Goal: Find specific page/section: Find specific page/section

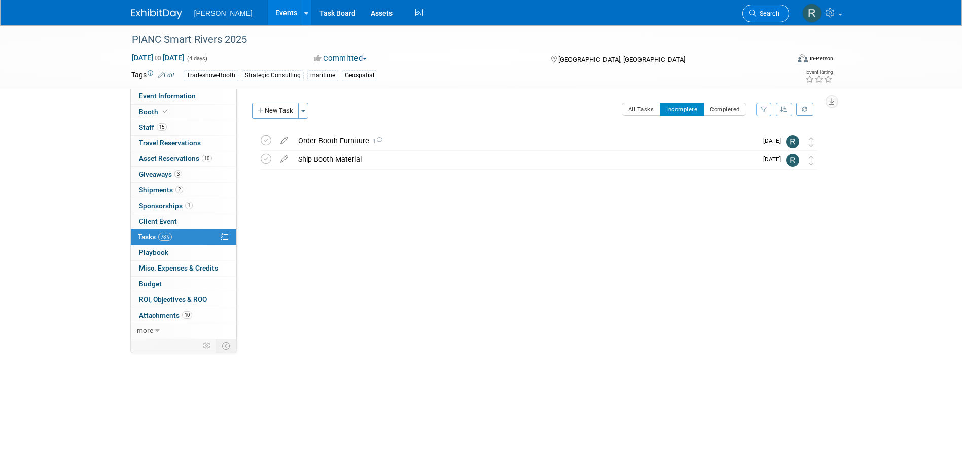
click at [762, 10] on span "Search" at bounding box center [767, 14] width 23 height 8
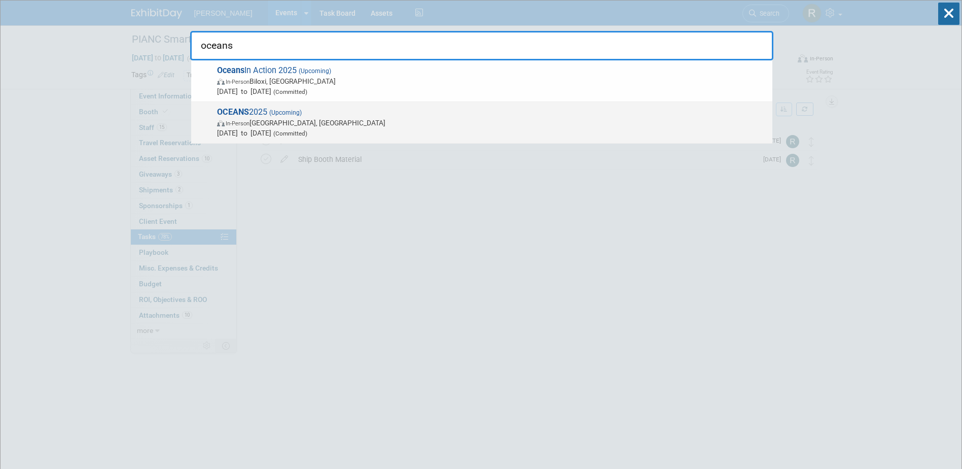
type input "oceans"
click at [307, 131] on span "(Committed)" at bounding box center [289, 133] width 36 height 7
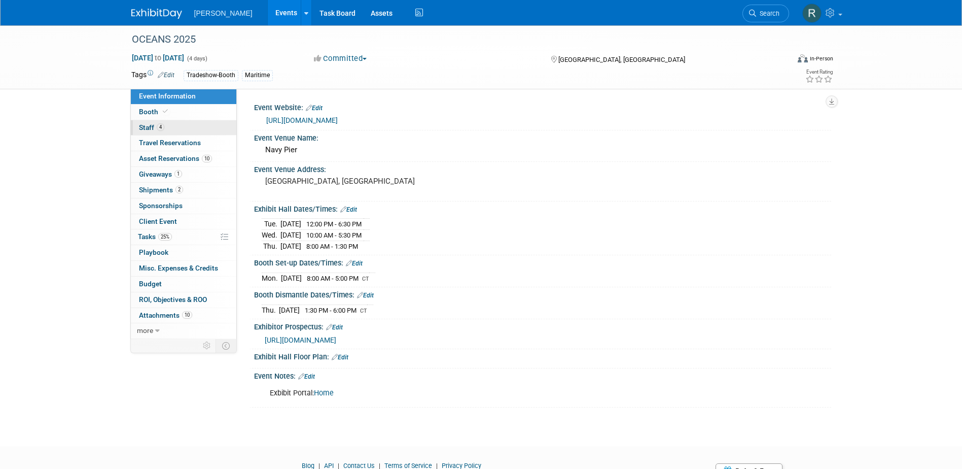
click at [153, 127] on span "Staff 4" at bounding box center [151, 127] width 25 height 8
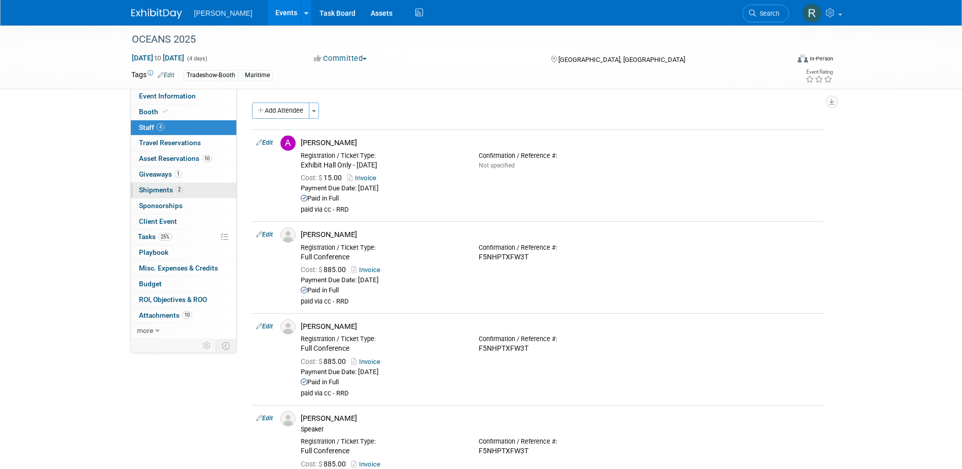
click at [190, 190] on link "2 Shipments 2" at bounding box center [184, 190] width 106 height 15
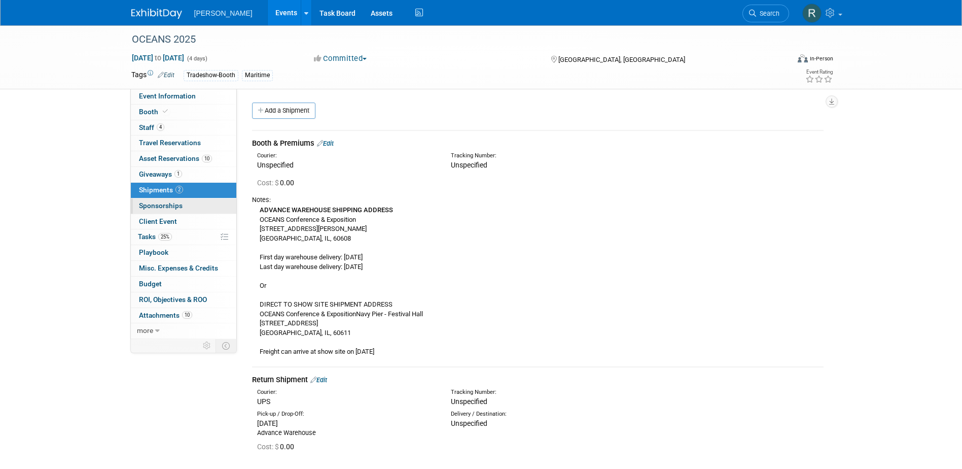
click at [173, 205] on span "Sponsorships 0" at bounding box center [161, 205] width 44 height 8
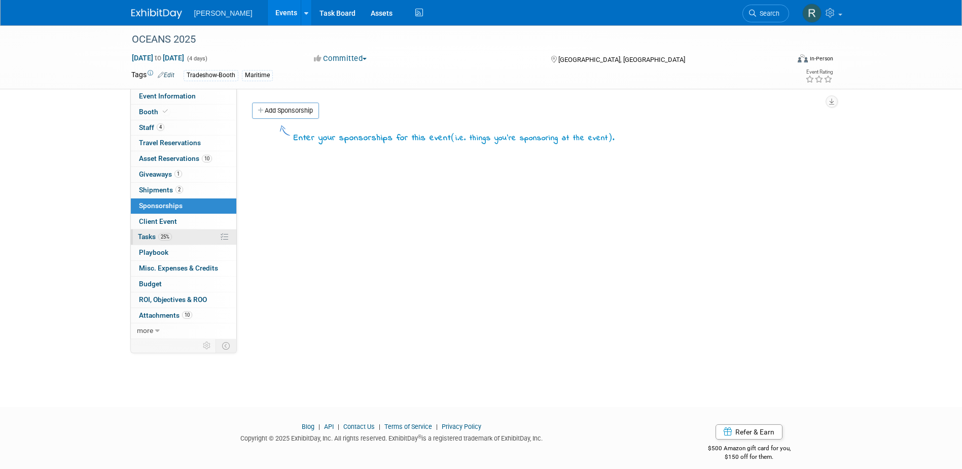
click at [156, 236] on span "Tasks 25%" at bounding box center [155, 236] width 34 height 8
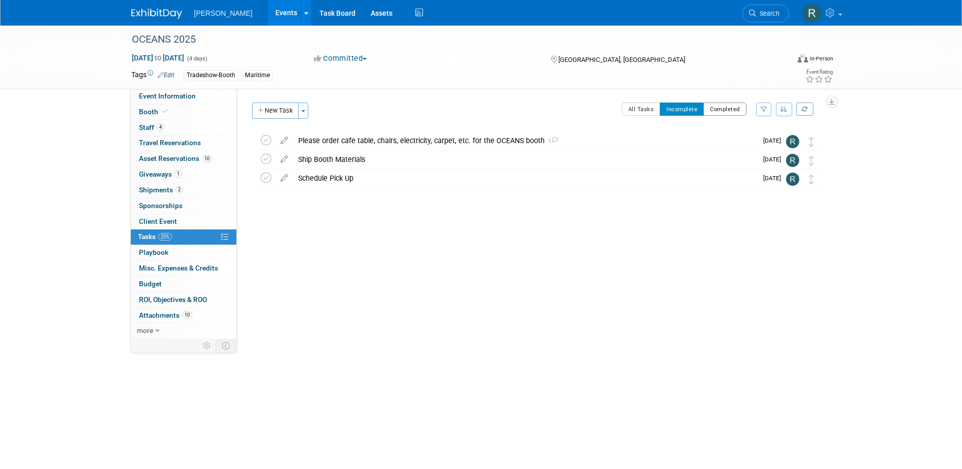
click at [722, 111] on button "Completed" at bounding box center [725, 108] width 43 height 13
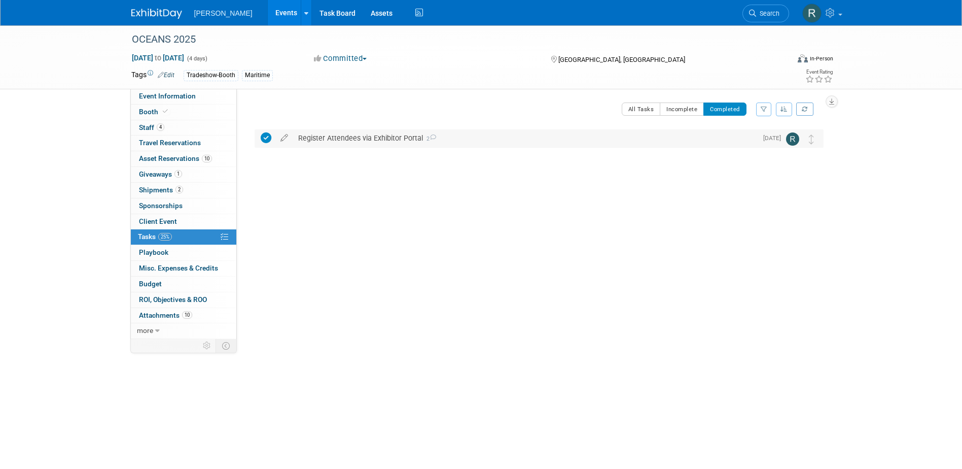
click at [380, 135] on div "Register Attendees via Exhibitor Portal 2" at bounding box center [525, 137] width 464 height 17
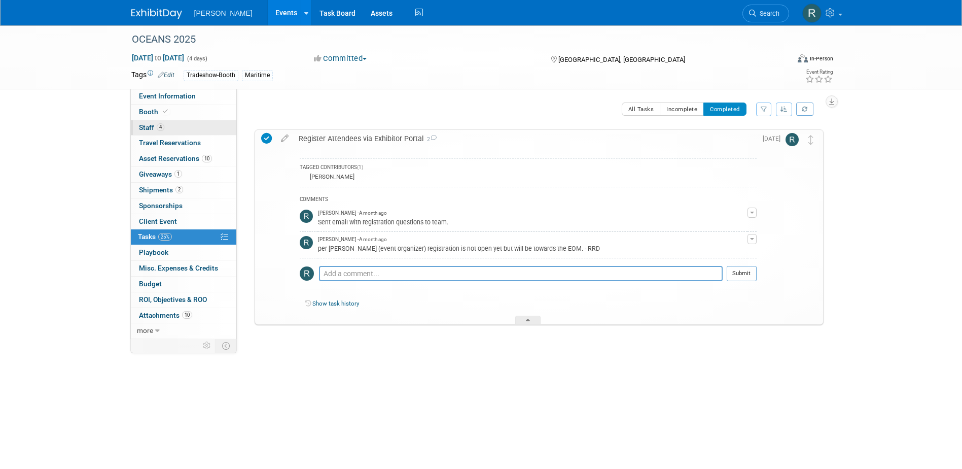
drag, startPoint x: 146, startPoint y: 126, endPoint x: 153, endPoint y: 124, distance: 7.4
click at [146, 126] on span "Staff 4" at bounding box center [151, 127] width 25 height 8
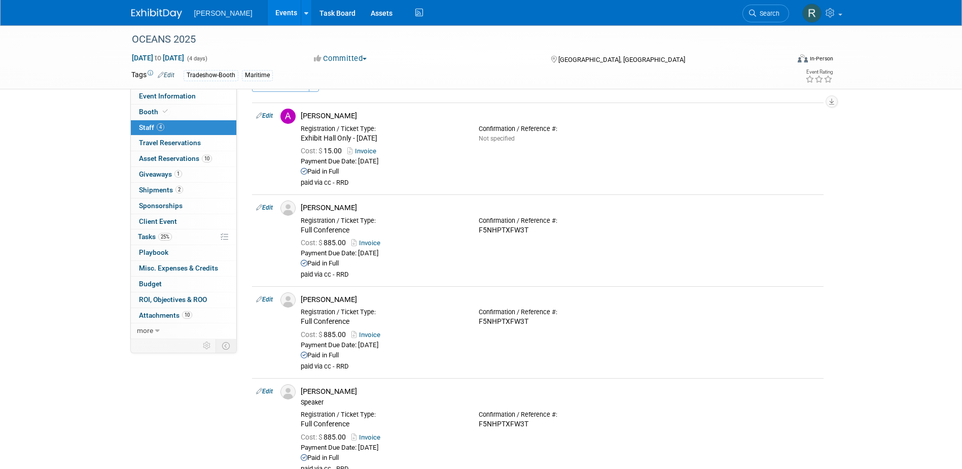
scroll to position [51, 0]
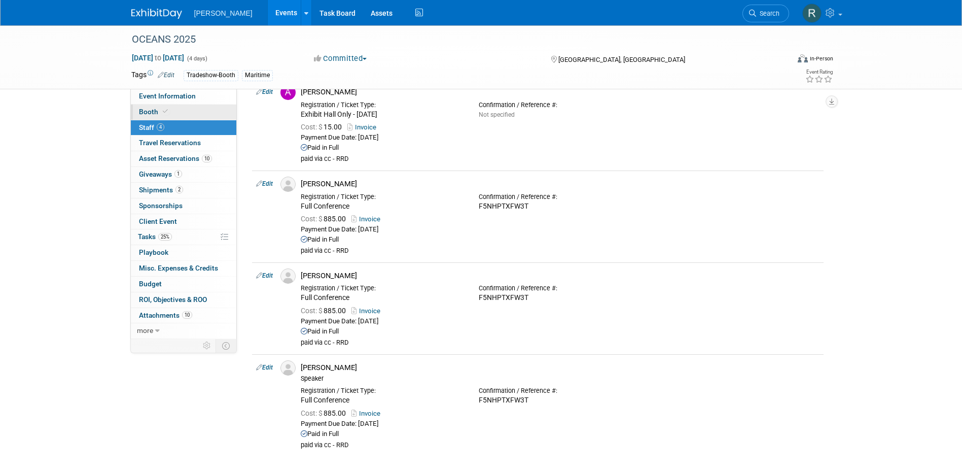
click at [166, 109] on icon at bounding box center [165, 112] width 5 height 6
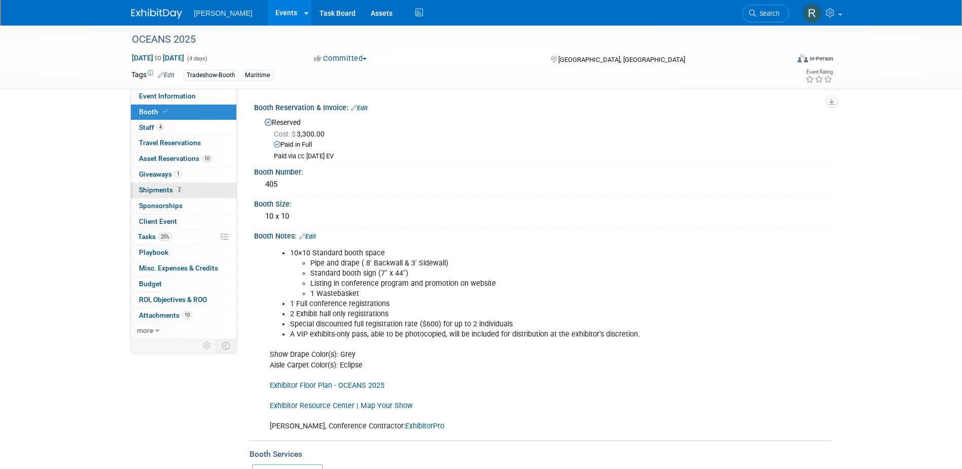
click at [177, 190] on span "2" at bounding box center [180, 190] width 8 height 8
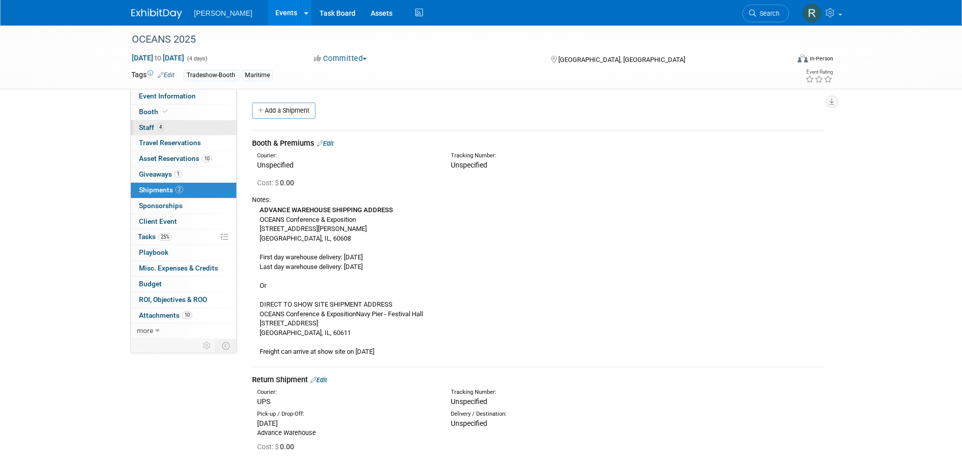
click at [158, 125] on span "4" at bounding box center [161, 127] width 8 height 8
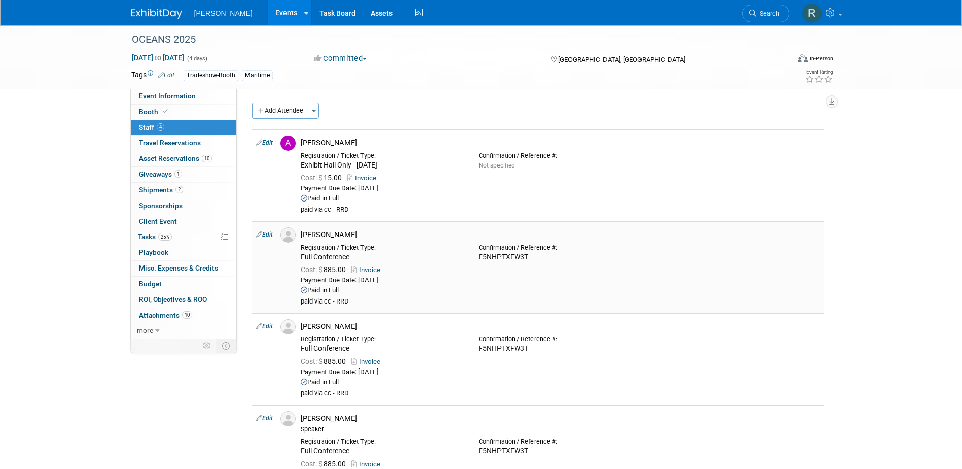
click at [510, 257] on div "F5NHPTXFW3T" at bounding box center [560, 257] width 163 height 9
copy div "F5NHPTXFW3T"
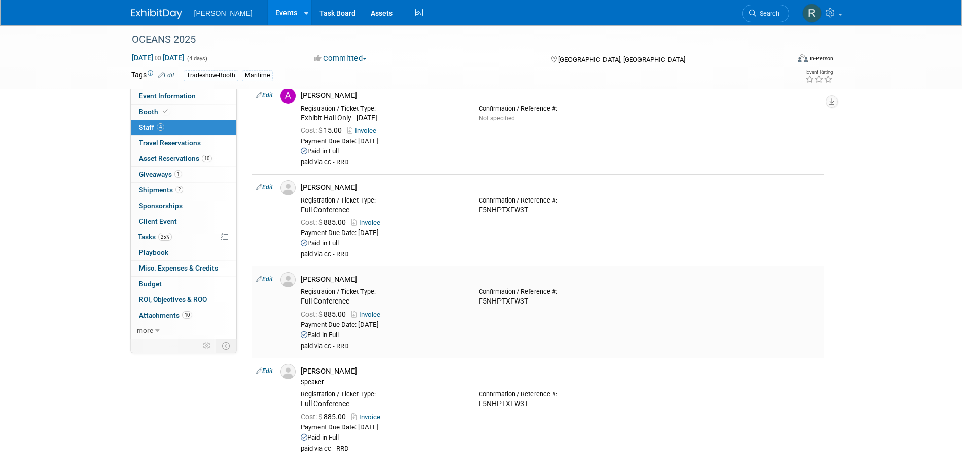
scroll to position [101, 0]
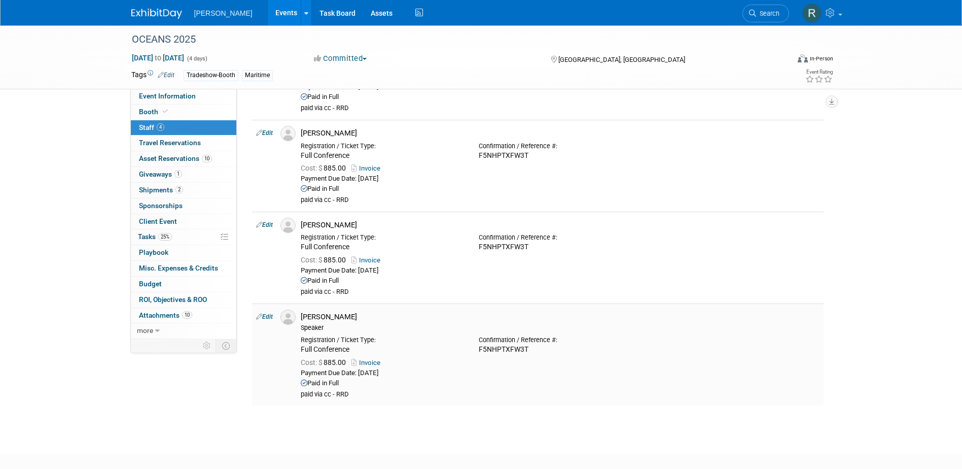
click at [510, 348] on div "F5NHPTXFW3T" at bounding box center [560, 349] width 163 height 9
click at [169, 112] on link "Booth" at bounding box center [184, 111] width 106 height 15
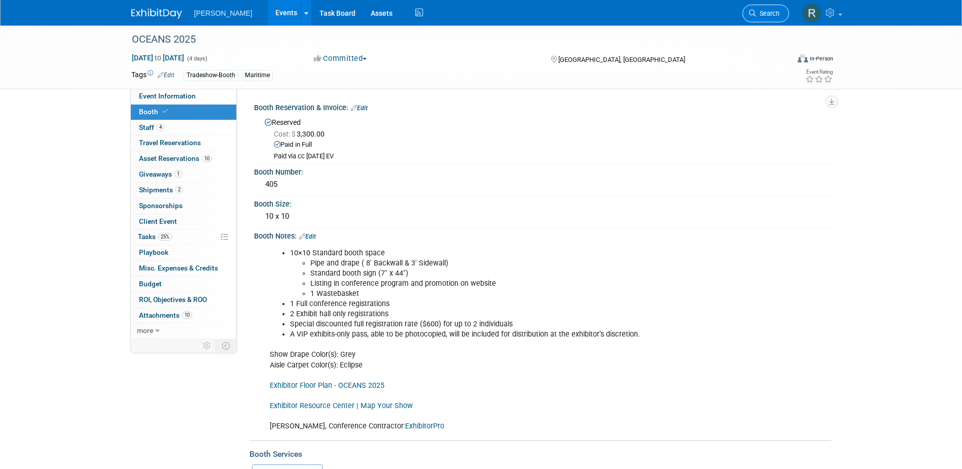
click at [774, 13] on span "Search" at bounding box center [767, 14] width 23 height 8
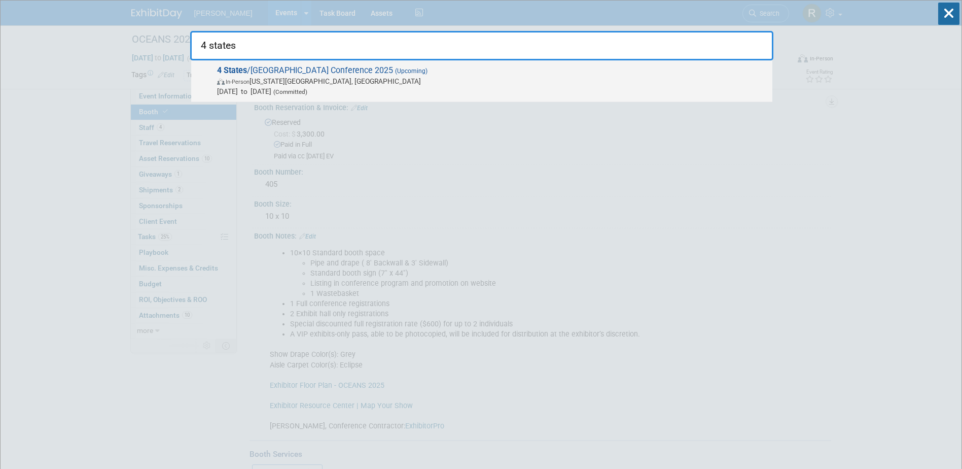
type input "4 states"
click at [391, 80] on span "In-Person Kansas City, MO" at bounding box center [492, 81] width 550 height 10
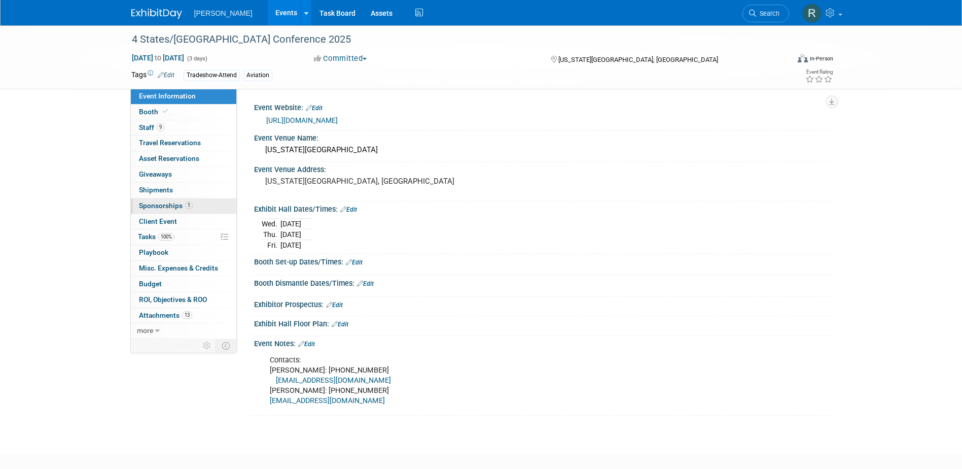
click at [156, 200] on link "1 Sponsorships 1" at bounding box center [184, 205] width 106 height 15
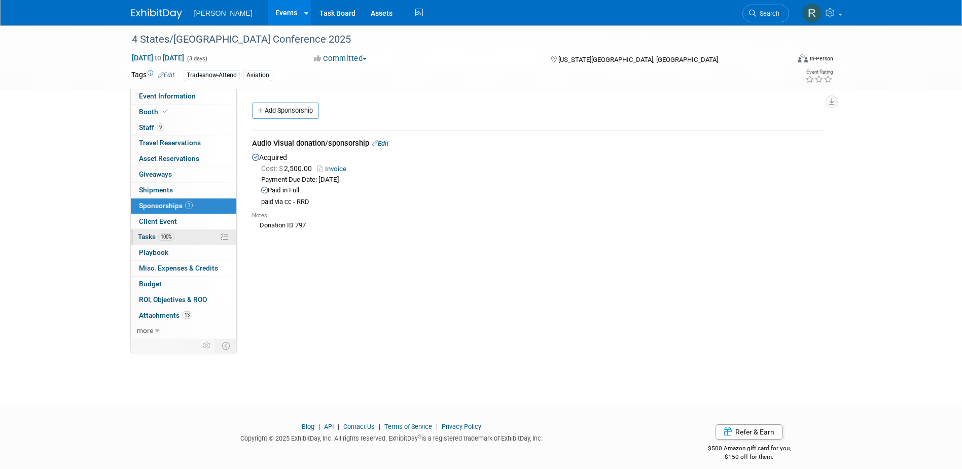
click at [149, 235] on span "Tasks 100%" at bounding box center [156, 236] width 37 height 8
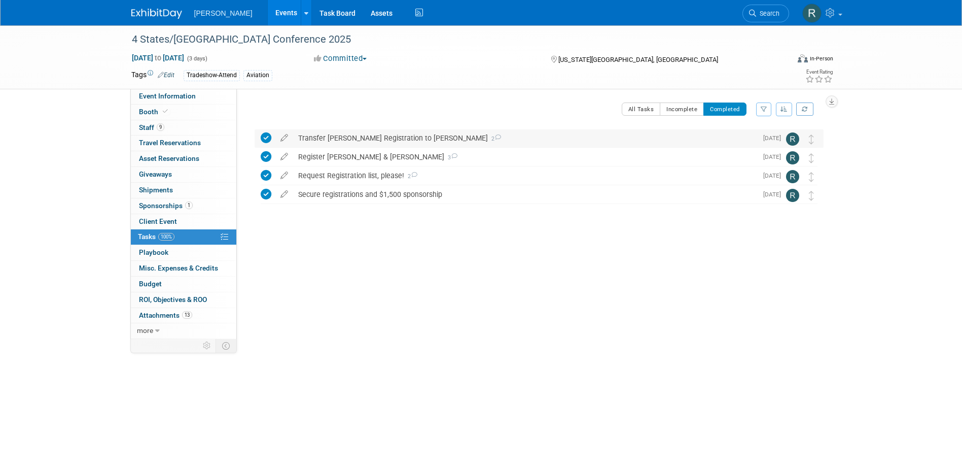
click at [366, 138] on div "Transfer Zach Hazzard Registration to Sheldon Menezes 2" at bounding box center [525, 137] width 464 height 17
